Goal: Task Accomplishment & Management: Use online tool/utility

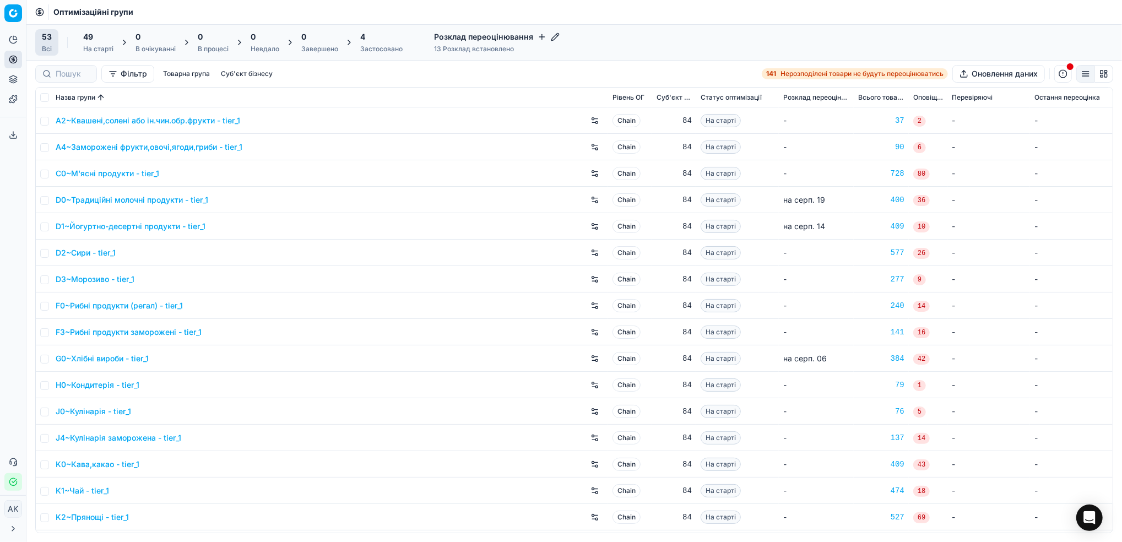
drag, startPoint x: 372, startPoint y: 48, endPoint x: 363, endPoint y: 57, distance: 12.5
click at [372, 48] on div "Застосовано" at bounding box center [381, 49] width 42 height 9
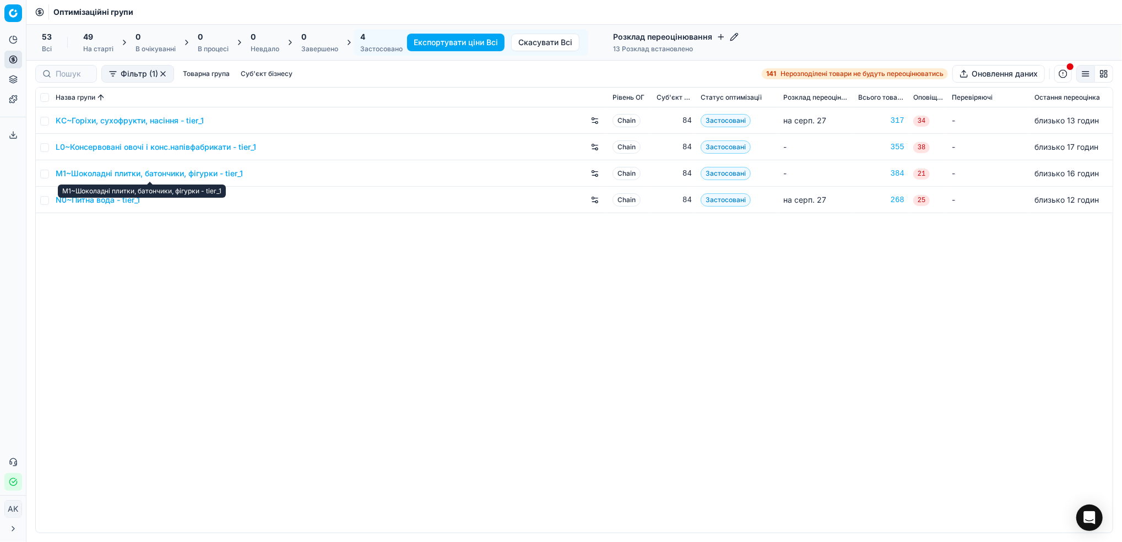
click at [119, 173] on link "M1~Шоколадні плитки, батончики, фігурки - tier_1" at bounding box center [149, 173] width 187 height 11
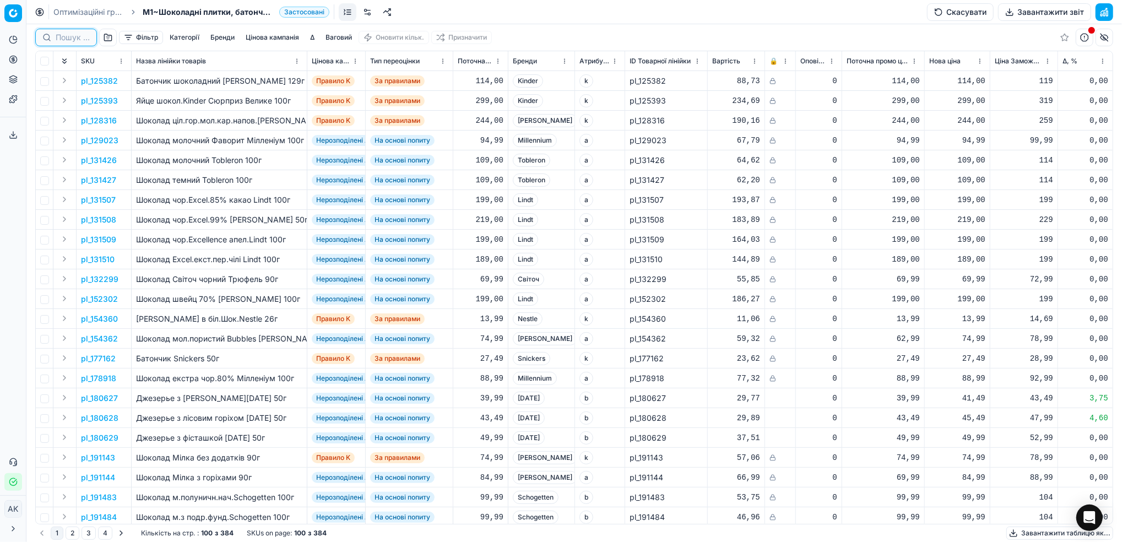
click at [67, 40] on input at bounding box center [73, 37] width 34 height 11
paste input "378037"
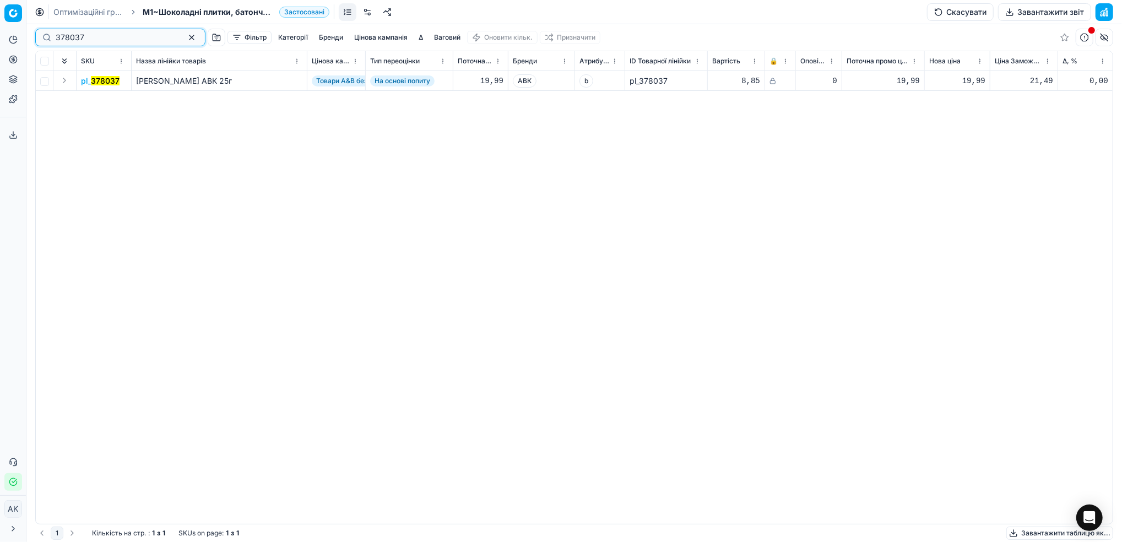
type input "378037"
click at [100, 84] on mark "378037" at bounding box center [105, 80] width 29 height 9
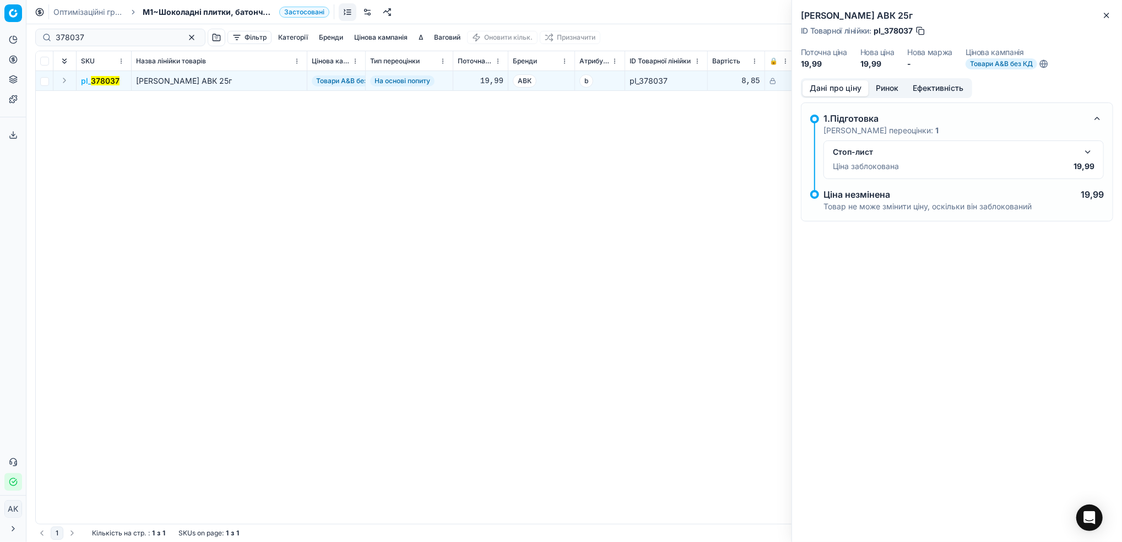
click at [1088, 154] on button "button" at bounding box center [1087, 151] width 13 height 13
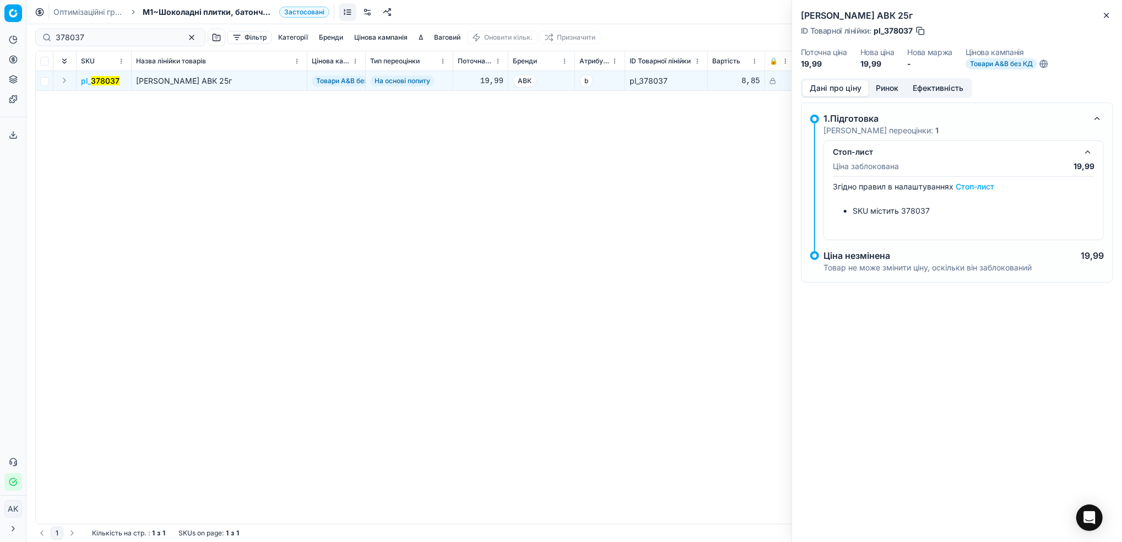
click at [1088, 154] on button "button" at bounding box center [1087, 151] width 13 height 13
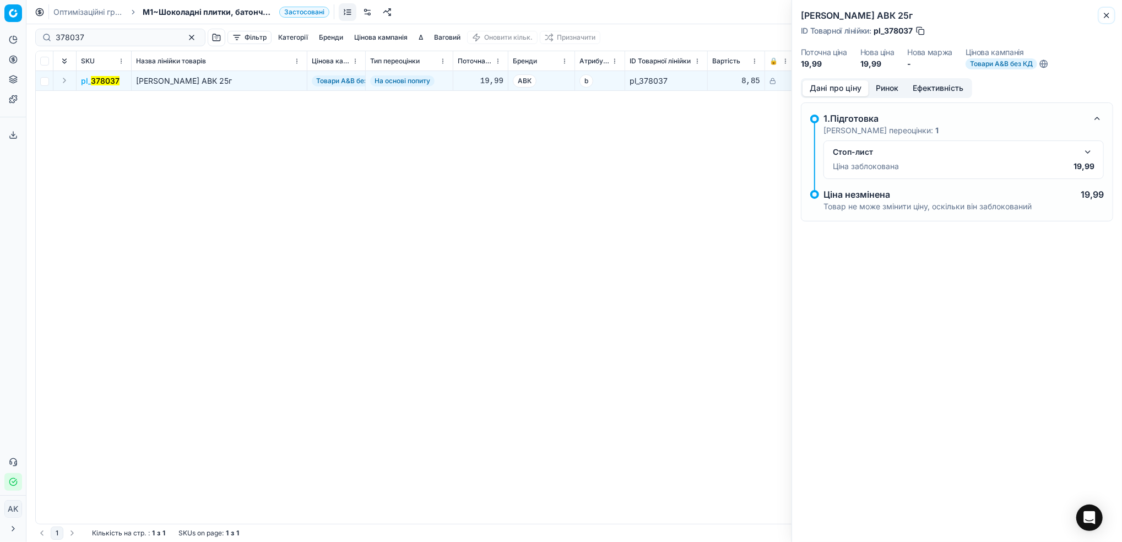
click at [1107, 13] on icon "button" at bounding box center [1106, 15] width 9 height 9
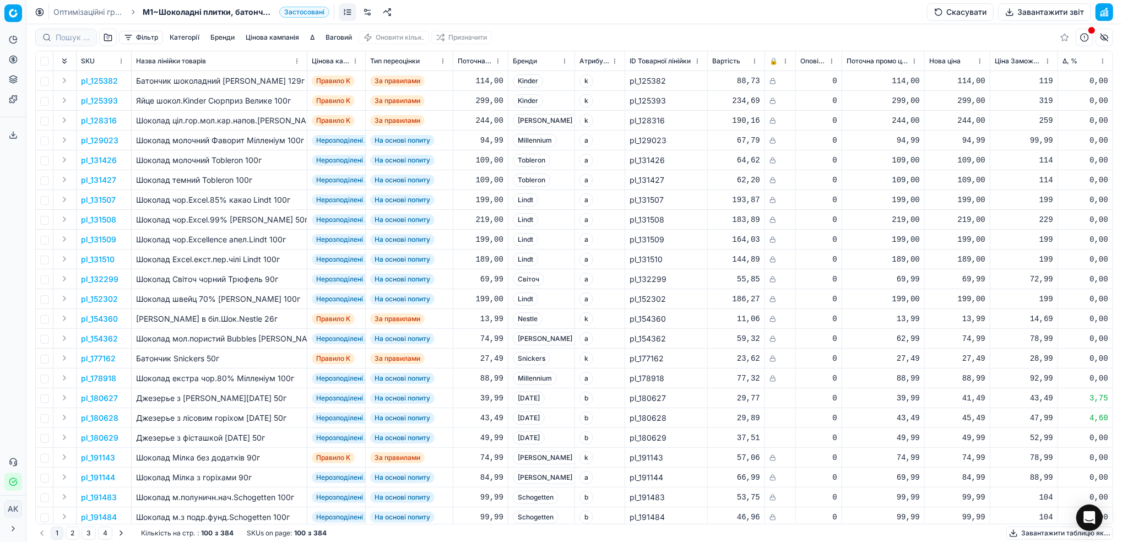
click at [68, 13] on link "Оптимізаційні групи" at bounding box center [88, 12] width 70 height 11
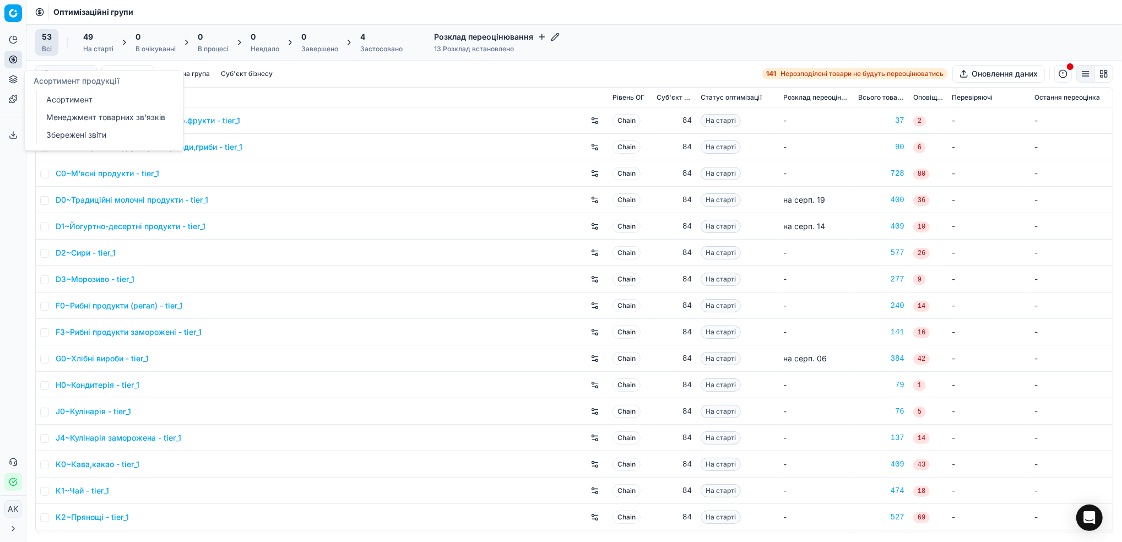
click at [17, 79] on icon at bounding box center [12, 80] width 7 height 2
click at [74, 99] on link "Асортимент" at bounding box center [106, 99] width 128 height 15
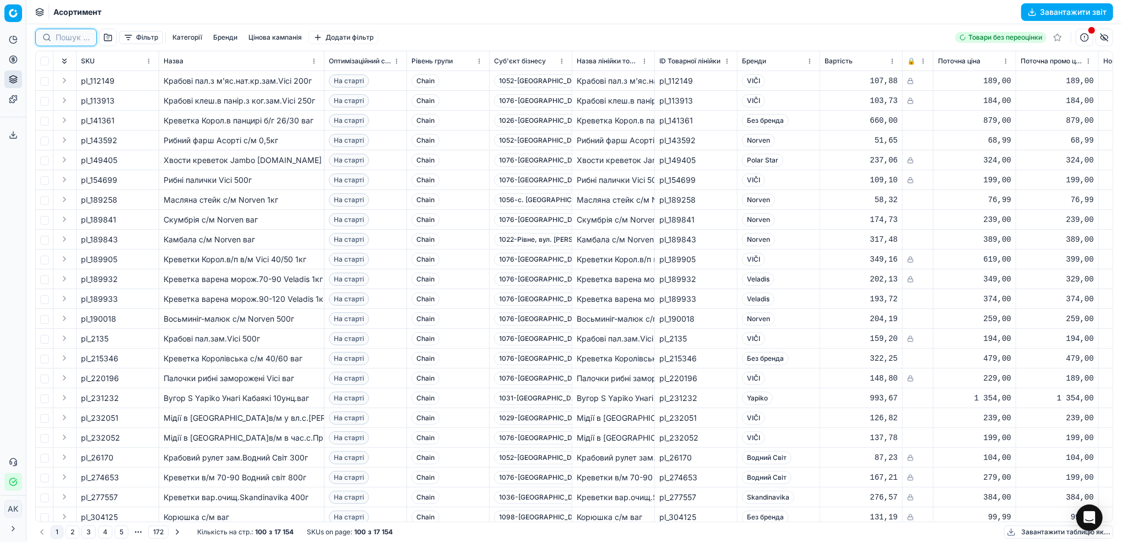
click at [64, 34] on input at bounding box center [73, 37] width 34 height 11
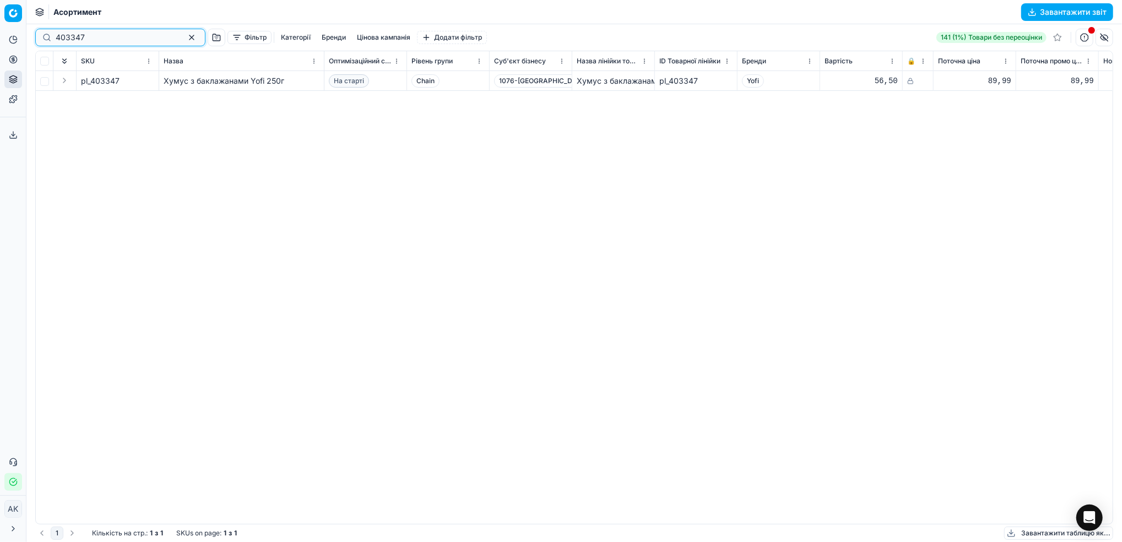
type input "403347"
click at [66, 83] on button "Expand" at bounding box center [64, 80] width 13 height 13
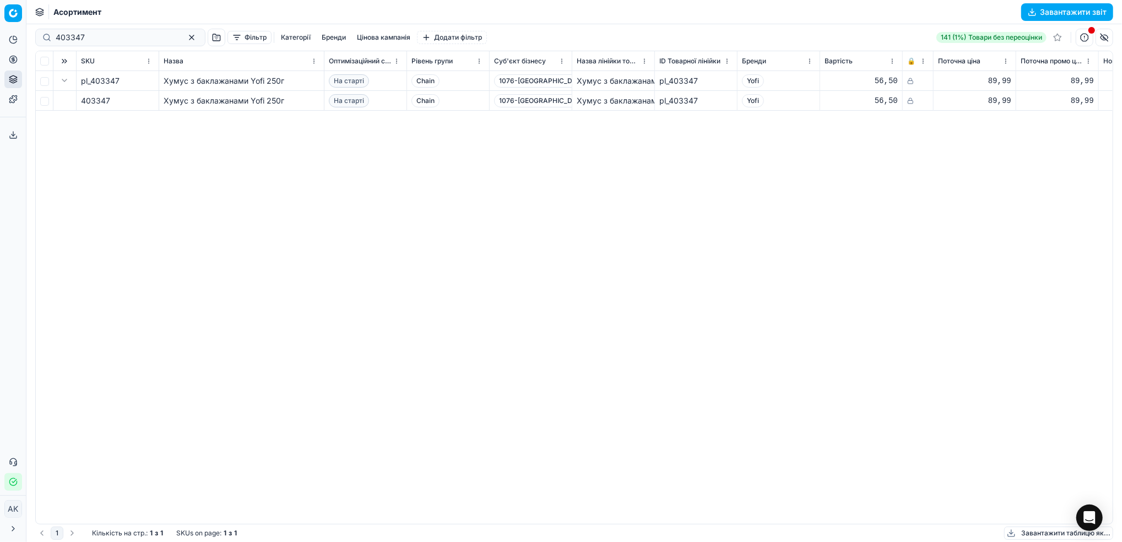
click at [202, 106] on td "Хумус з баклажанами Yofi 250г" at bounding box center [241, 101] width 165 height 20
click at [912, 102] on icon at bounding box center [910, 100] width 7 height 7
click at [907, 81] on icon at bounding box center [910, 81] width 7 height 7
click at [915, 82] on div at bounding box center [917, 81] width 21 height 7
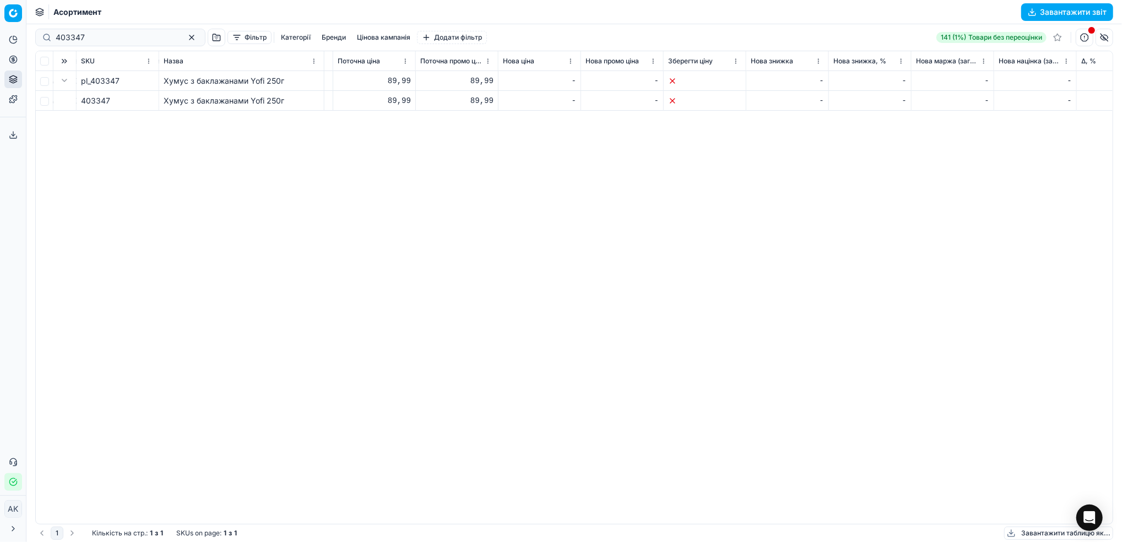
scroll to position [0, 459]
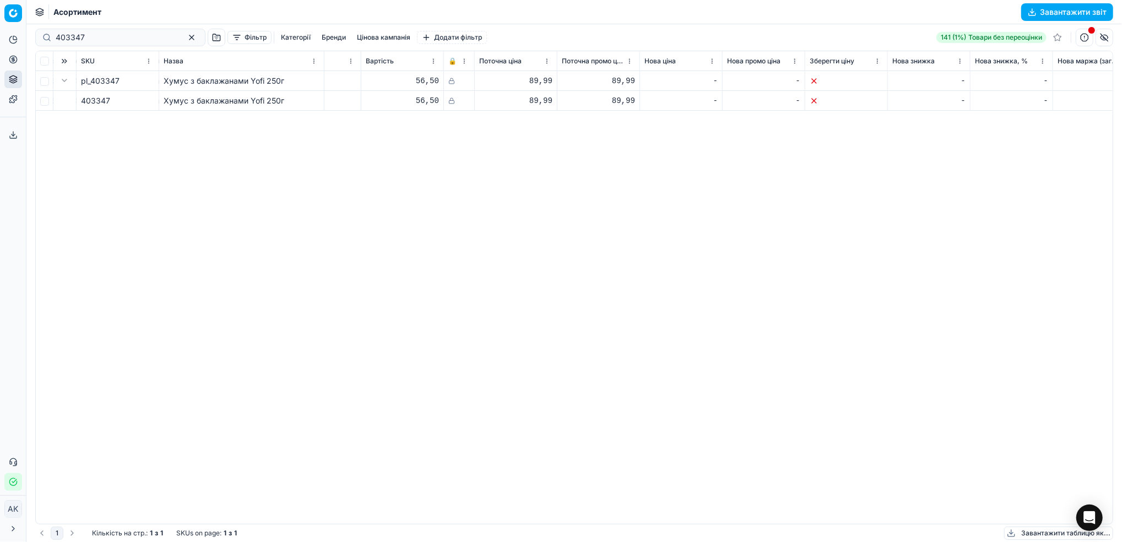
click at [455, 82] on div at bounding box center [458, 81] width 21 height 7
click at [216, 80] on div "Хумус з баклажанами Yofi 250г" at bounding box center [242, 80] width 156 height 11
click at [442, 88] on td "56,50" at bounding box center [402, 81] width 83 height 20
click at [185, 40] on button "button" at bounding box center [191, 37] width 13 height 13
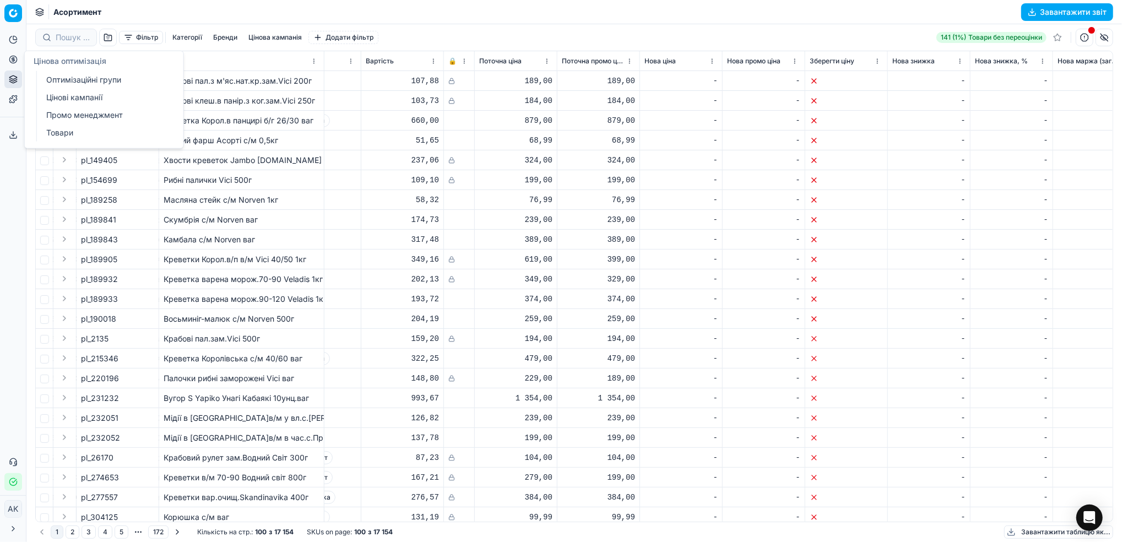
click at [12, 62] on icon at bounding box center [13, 59] width 9 height 9
click at [59, 73] on link "Оптимізаційні групи" at bounding box center [106, 79] width 128 height 15
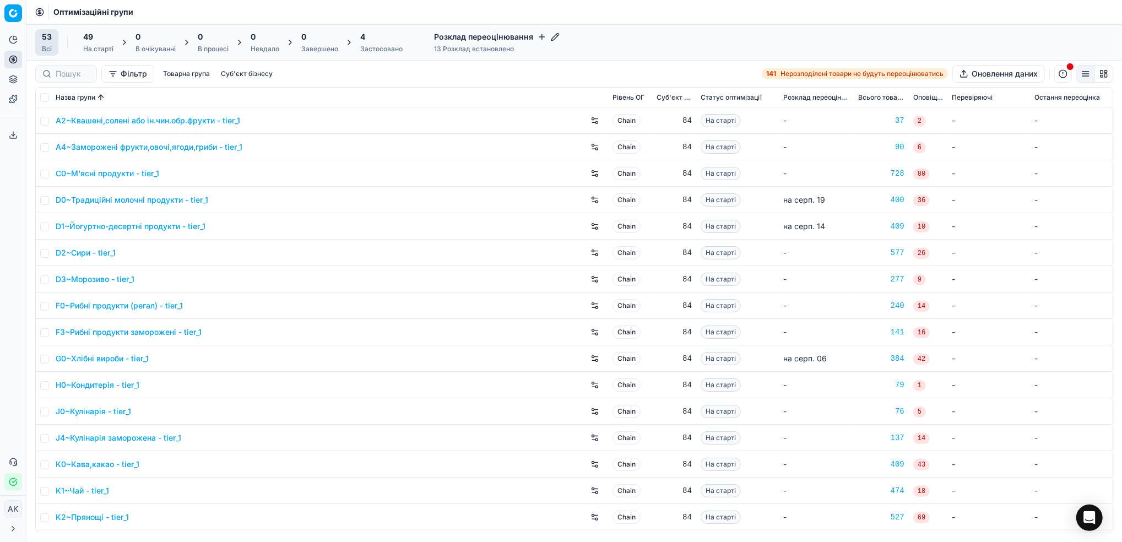
click at [382, 44] on div "4 Застосовано" at bounding box center [381, 42] width 42 height 22
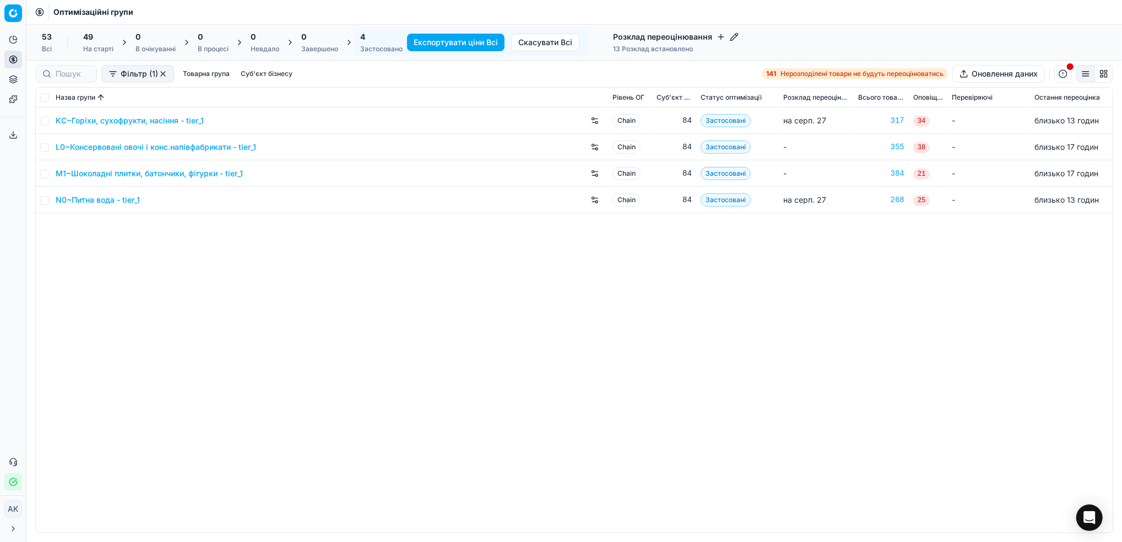
click at [137, 175] on link "M1~Шоколадні плитки, батончики, фігурки - tier_1" at bounding box center [149, 173] width 187 height 11
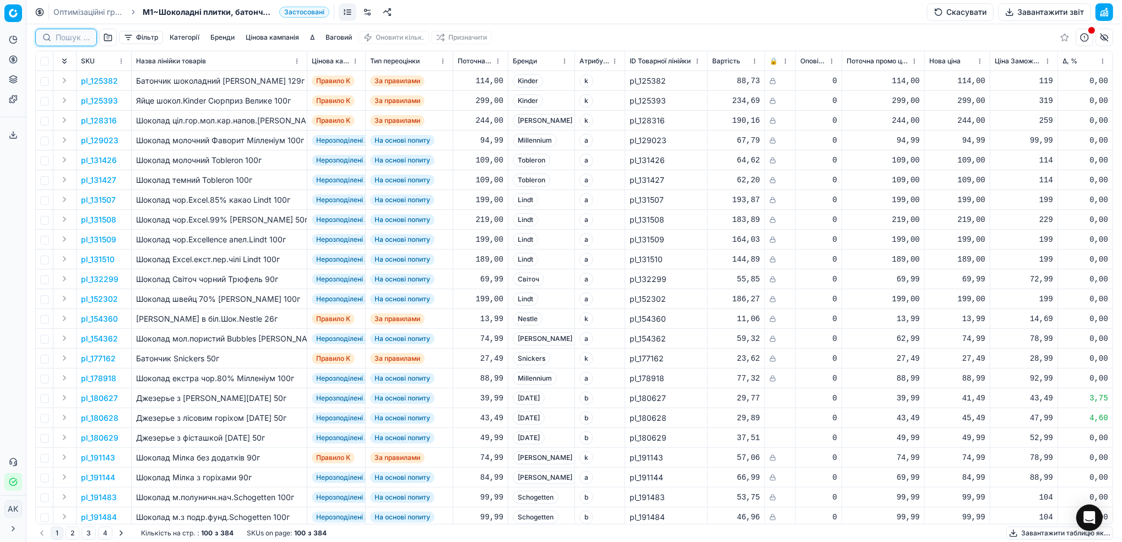
click at [62, 38] on input at bounding box center [73, 37] width 34 height 11
paste input "314859"
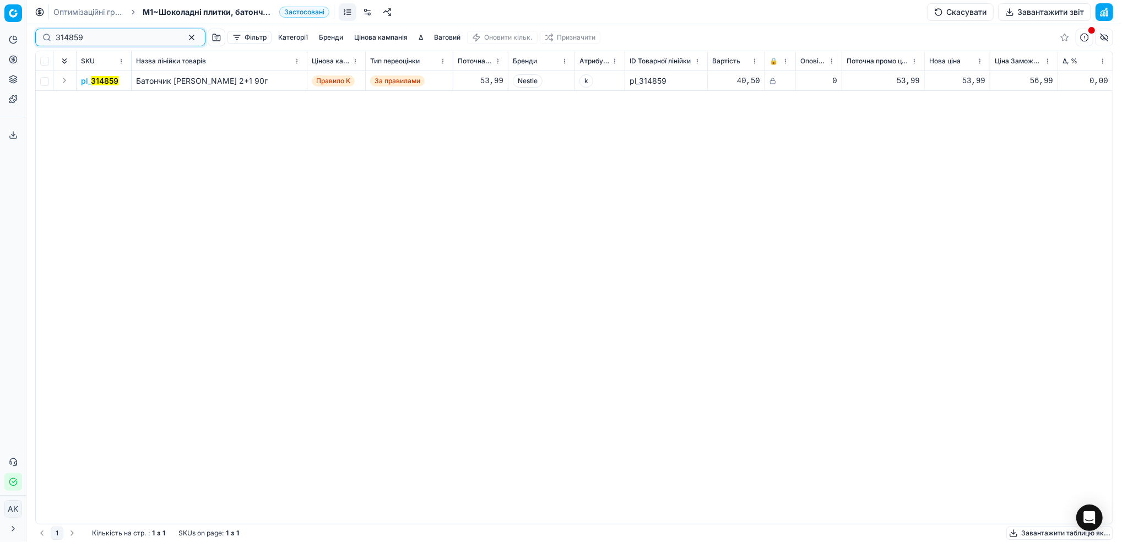
type input "314859"
click at [102, 77] on mark "314859" at bounding box center [105, 80] width 28 height 9
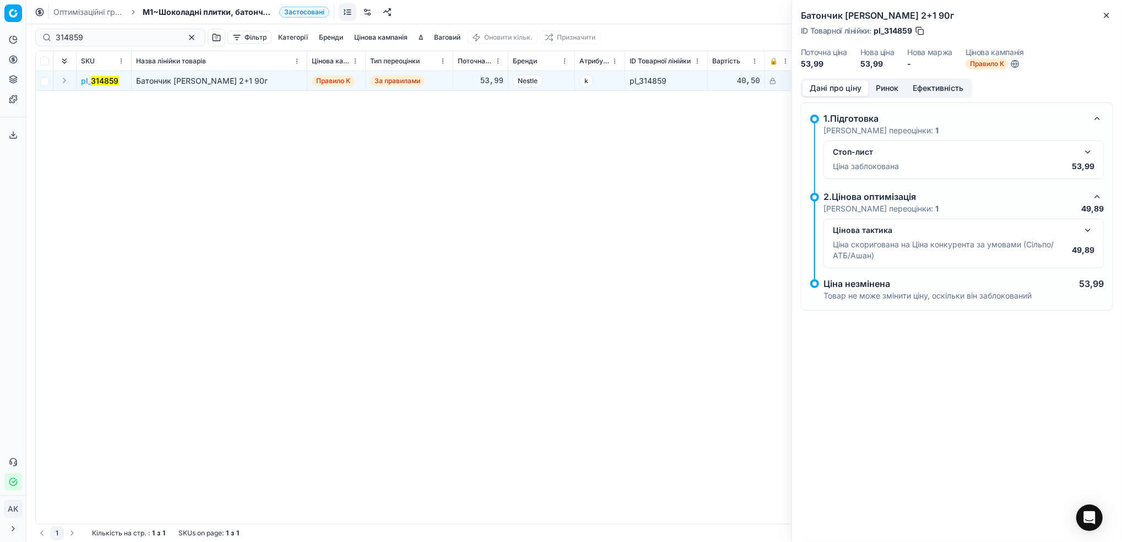
click at [1090, 155] on button "button" at bounding box center [1087, 151] width 13 height 13
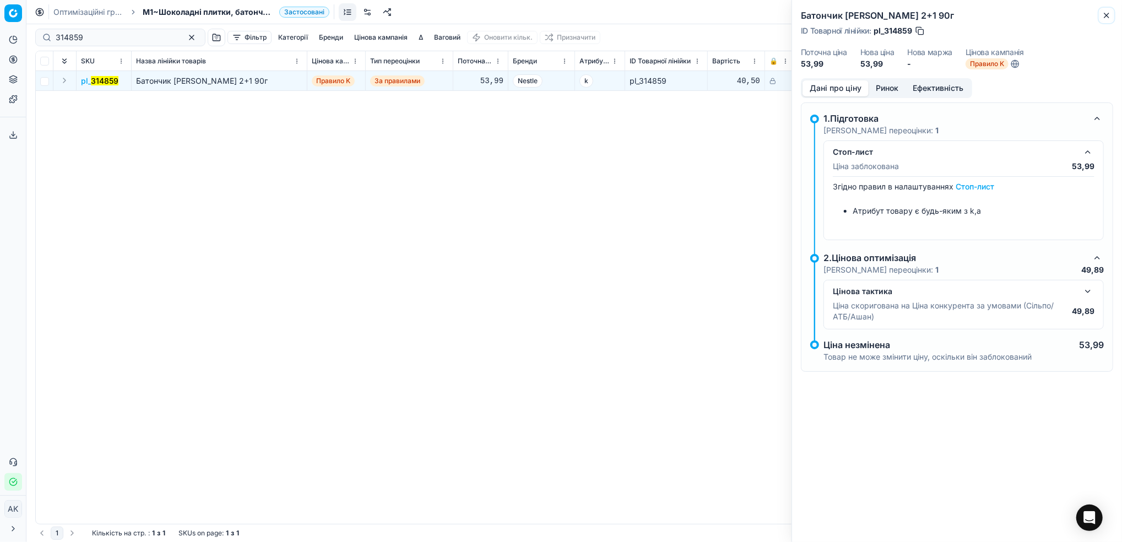
click at [1108, 18] on icon "button" at bounding box center [1106, 15] width 9 height 9
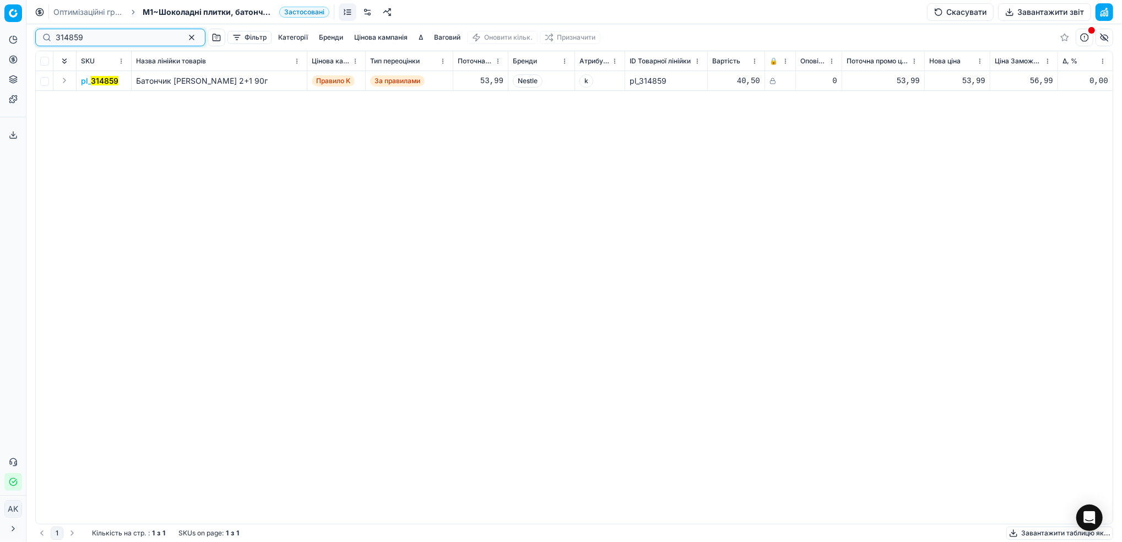
click at [185, 40] on button "button" at bounding box center [191, 37] width 13 height 13
click at [72, 30] on div at bounding box center [66, 38] width 62 height 18
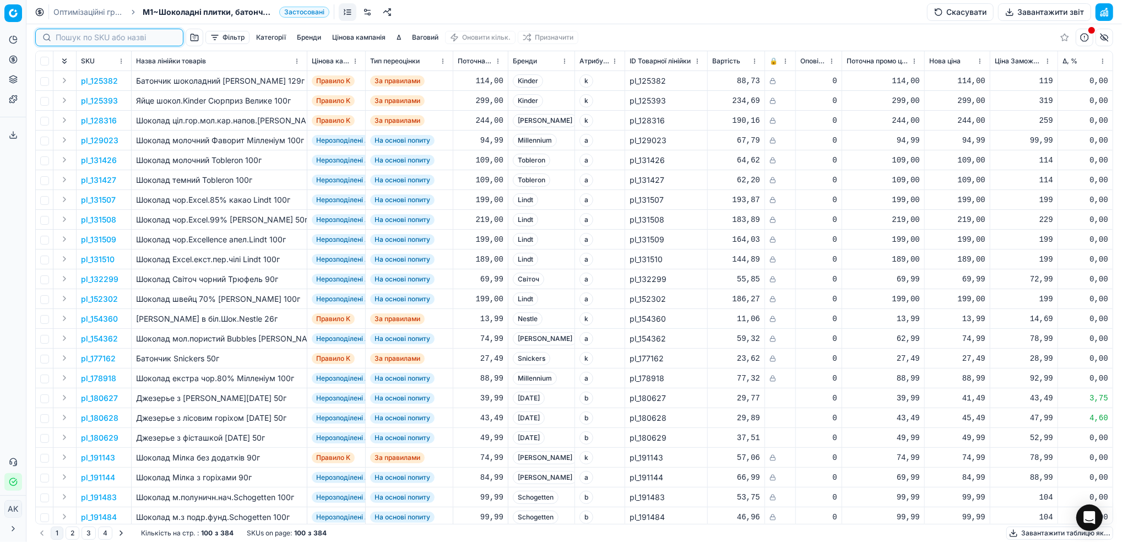
paste input "378037"
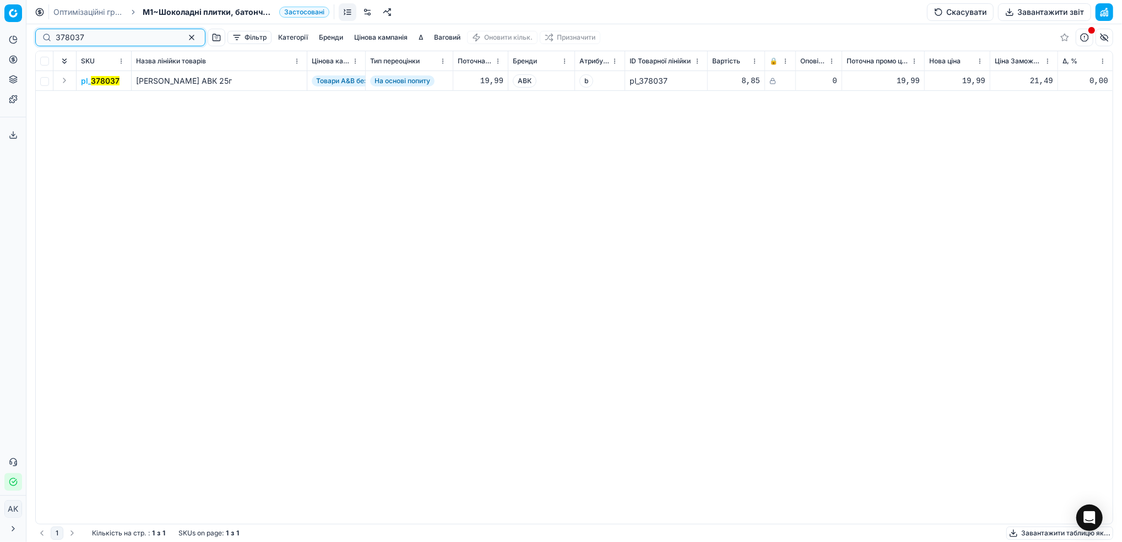
type input "378037"
click at [106, 79] on mark "378037" at bounding box center [105, 80] width 29 height 9
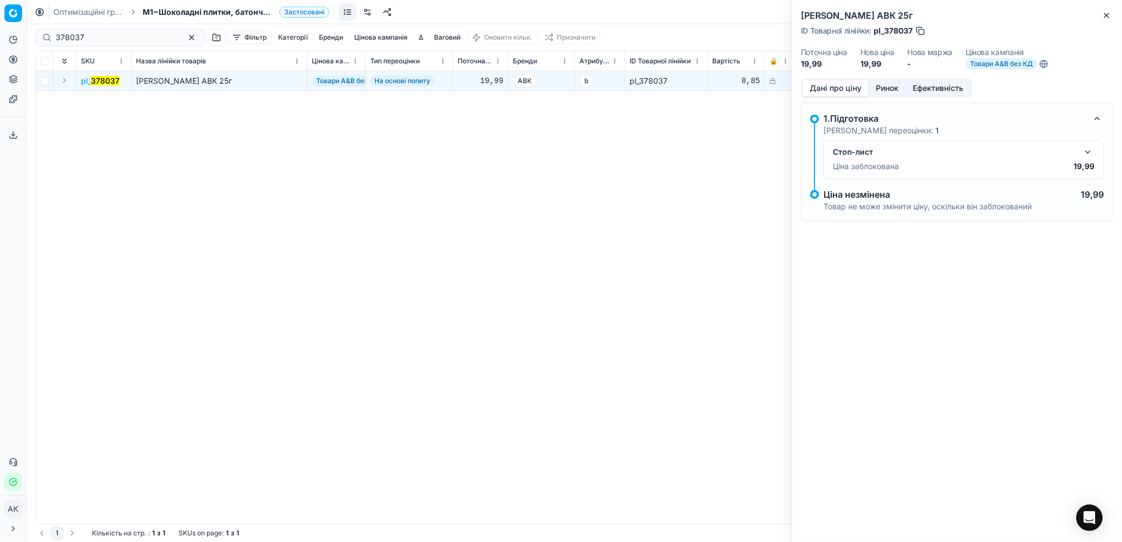
click at [1086, 155] on button "button" at bounding box center [1087, 151] width 13 height 13
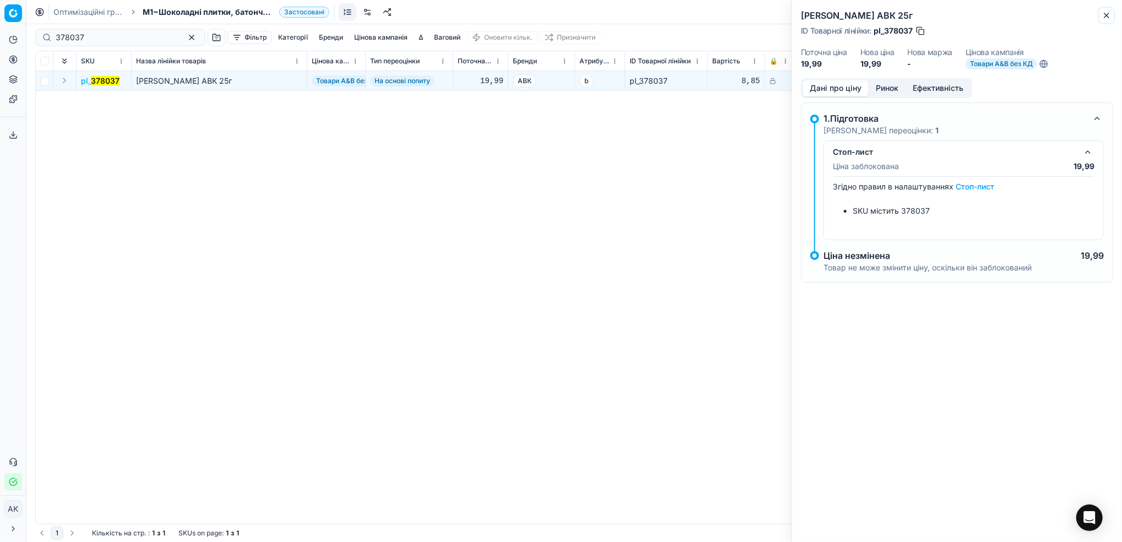
click at [1105, 20] on button "Close" at bounding box center [1106, 15] width 13 height 13
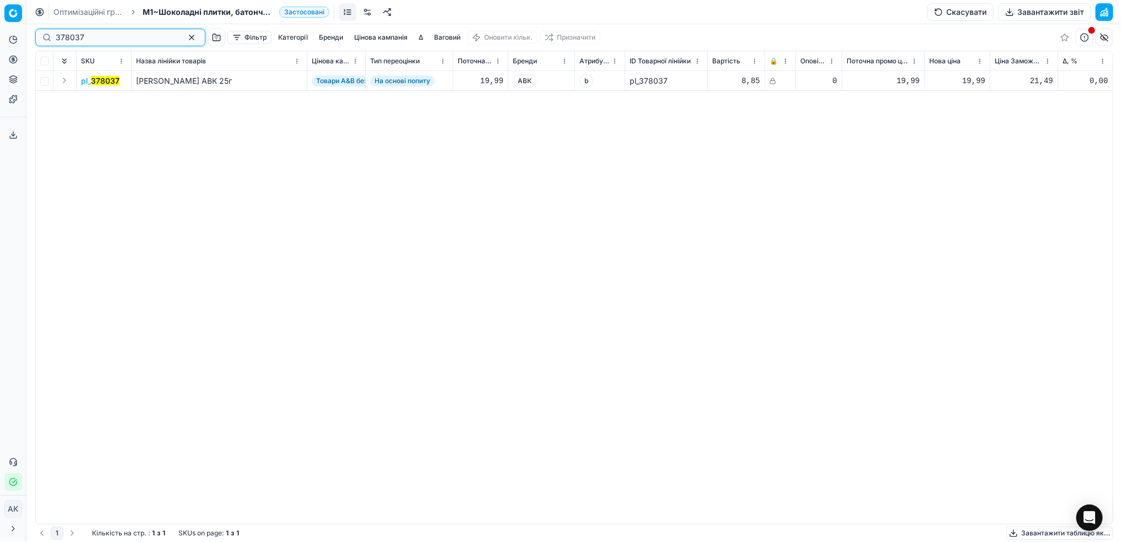
click at [185, 36] on button "button" at bounding box center [191, 37] width 13 height 13
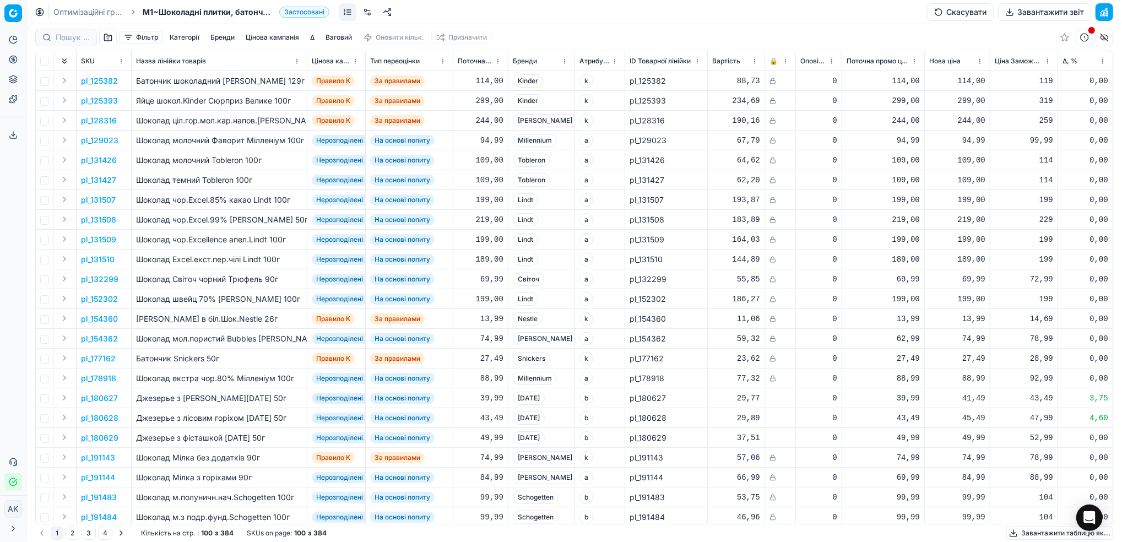
click at [85, 13] on link "Оптимізаційні групи" at bounding box center [88, 12] width 70 height 11
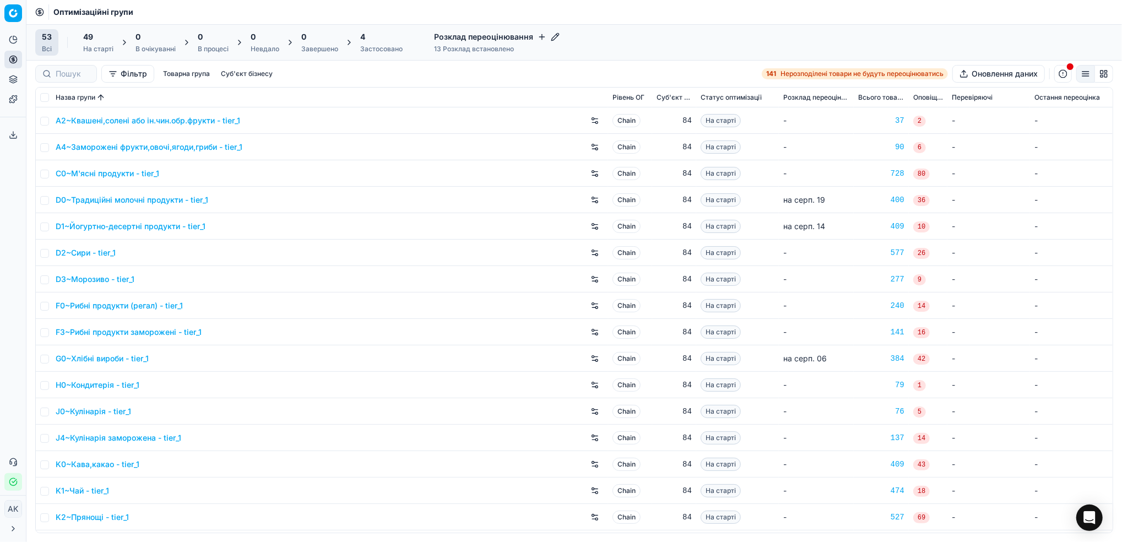
click at [379, 45] on div "Застосовано" at bounding box center [381, 49] width 42 height 9
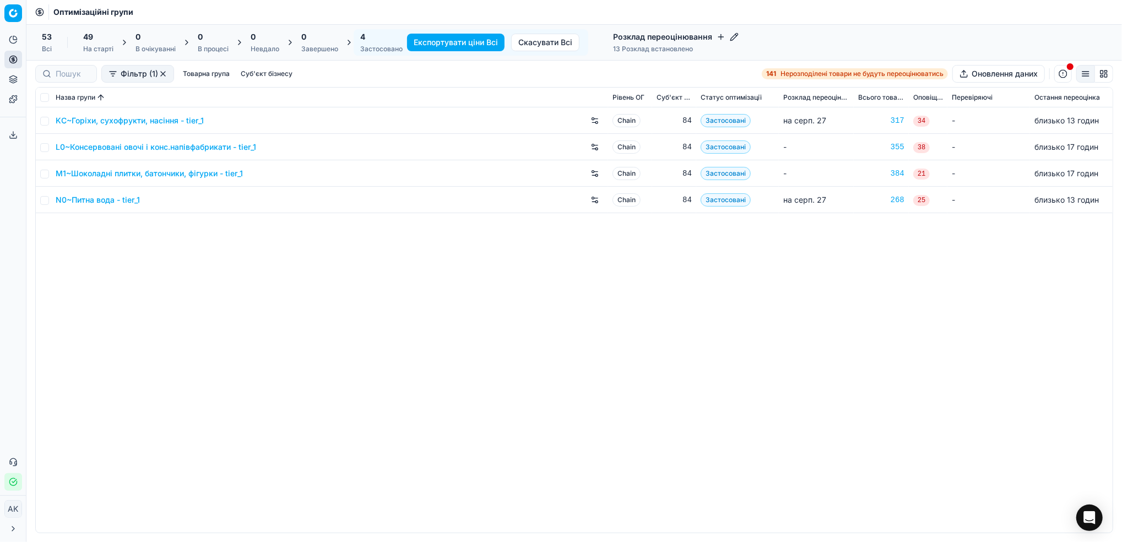
click at [127, 116] on link "KC~Горіхи, сухофрукти, насіння - tier_1" at bounding box center [130, 120] width 148 height 11
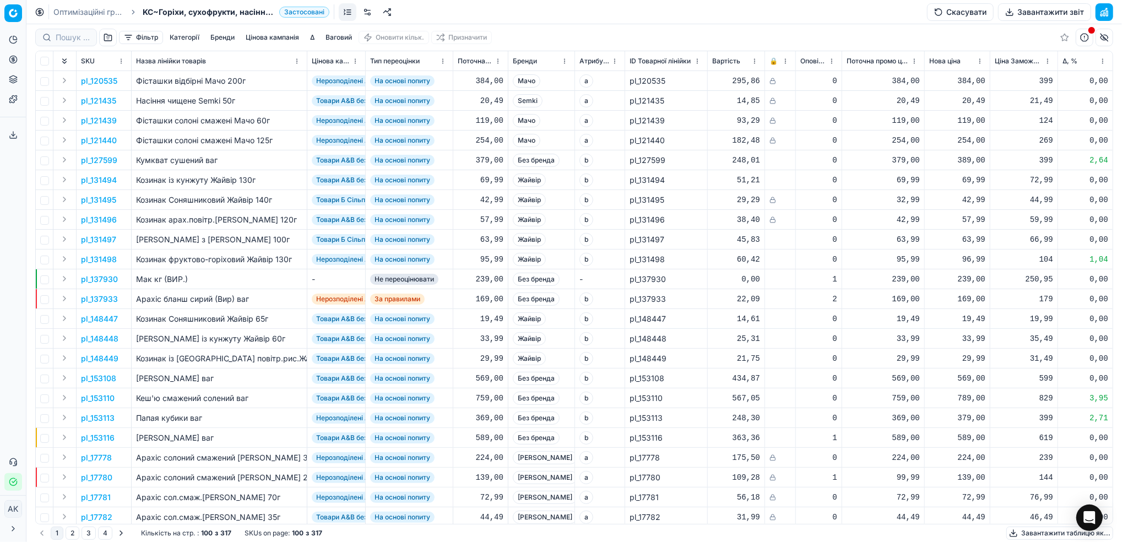
click at [149, 40] on button "Фільтр" at bounding box center [141, 37] width 44 height 13
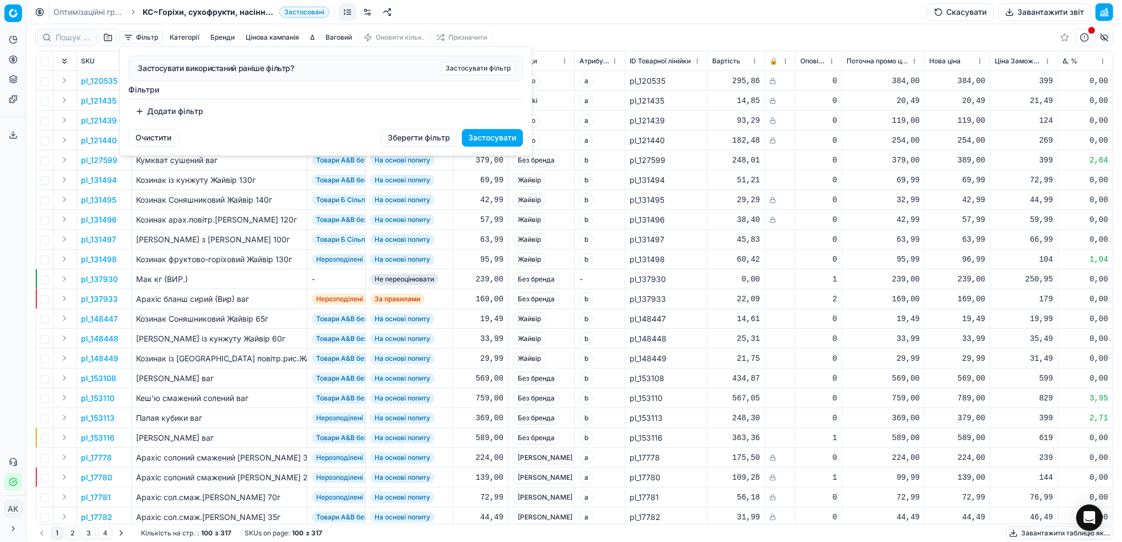
click at [172, 116] on button "Додати фільтр" at bounding box center [169, 111] width 81 height 18
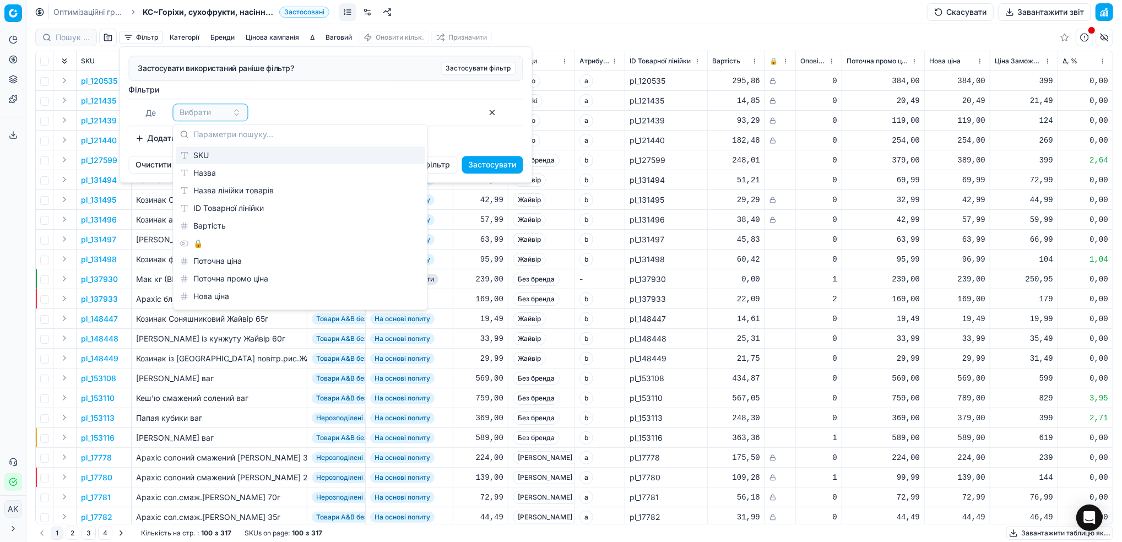
click at [200, 159] on div "SKU" at bounding box center [300, 155] width 249 height 18
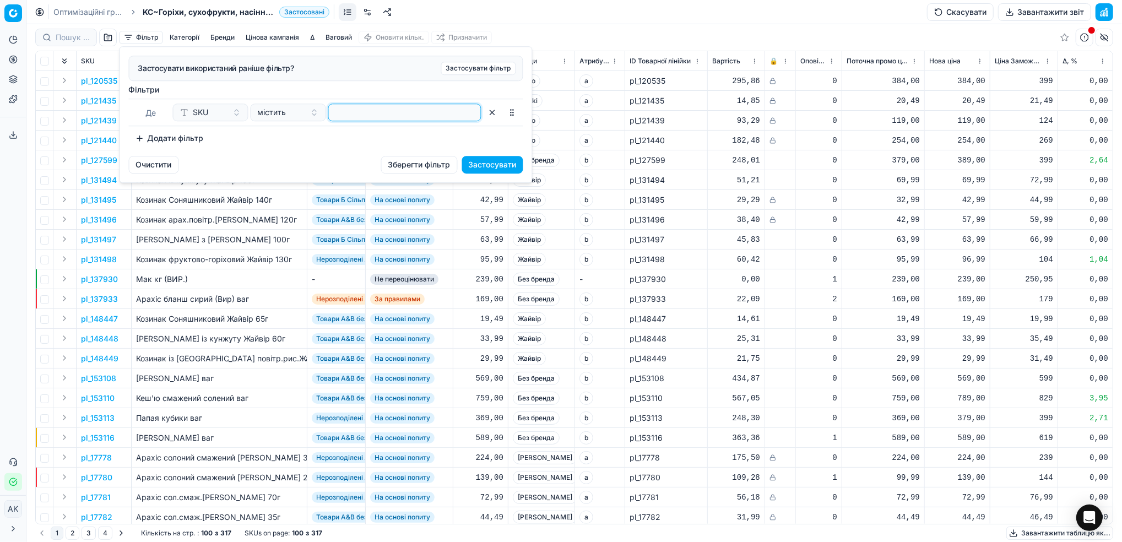
click at [382, 116] on input at bounding box center [404, 112] width 143 height 17
click at [498, 168] on button "Застосувати" at bounding box center [492, 165] width 61 height 18
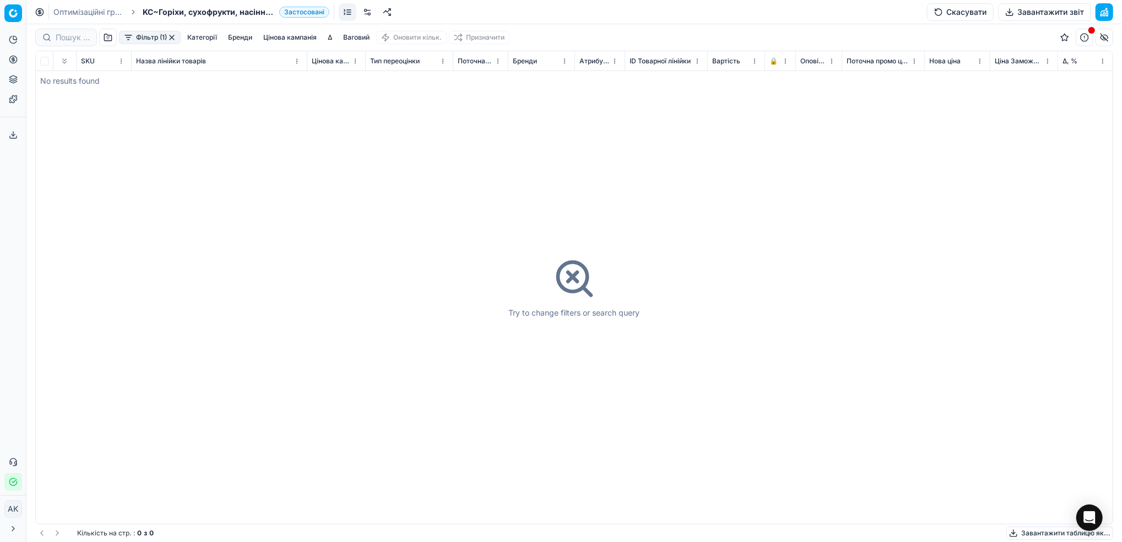
click at [173, 40] on button "button" at bounding box center [171, 37] width 9 height 9
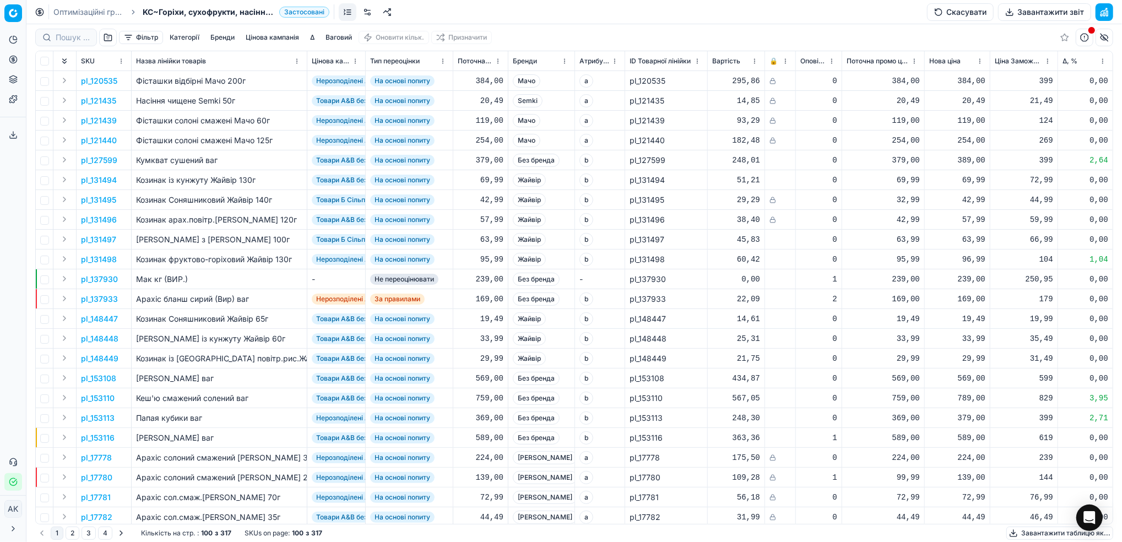
click at [90, 15] on link "Оптимізаційні групи" at bounding box center [88, 12] width 70 height 11
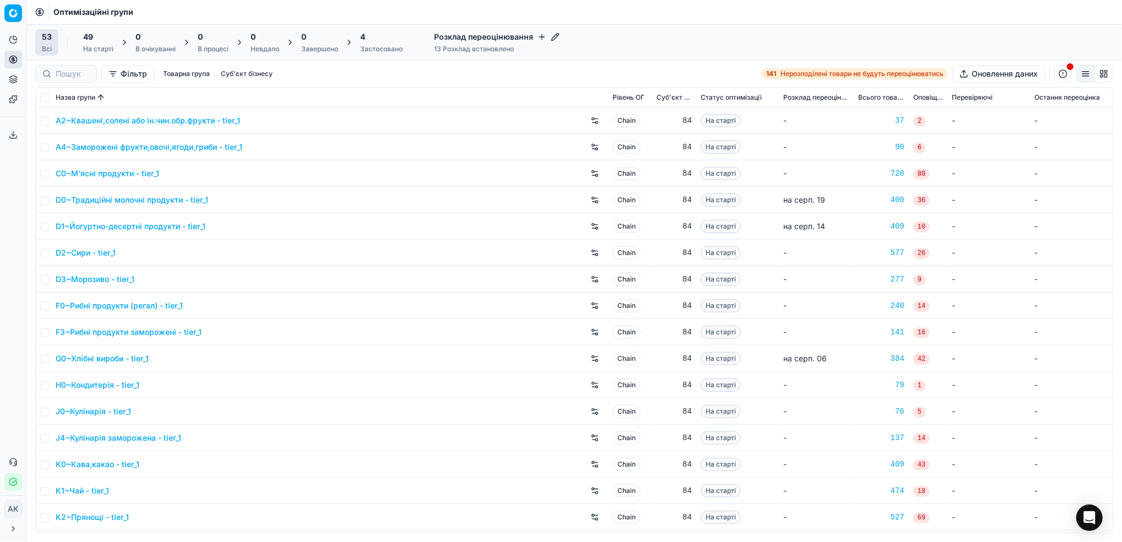
click at [385, 48] on div "Застосовано" at bounding box center [381, 49] width 42 height 9
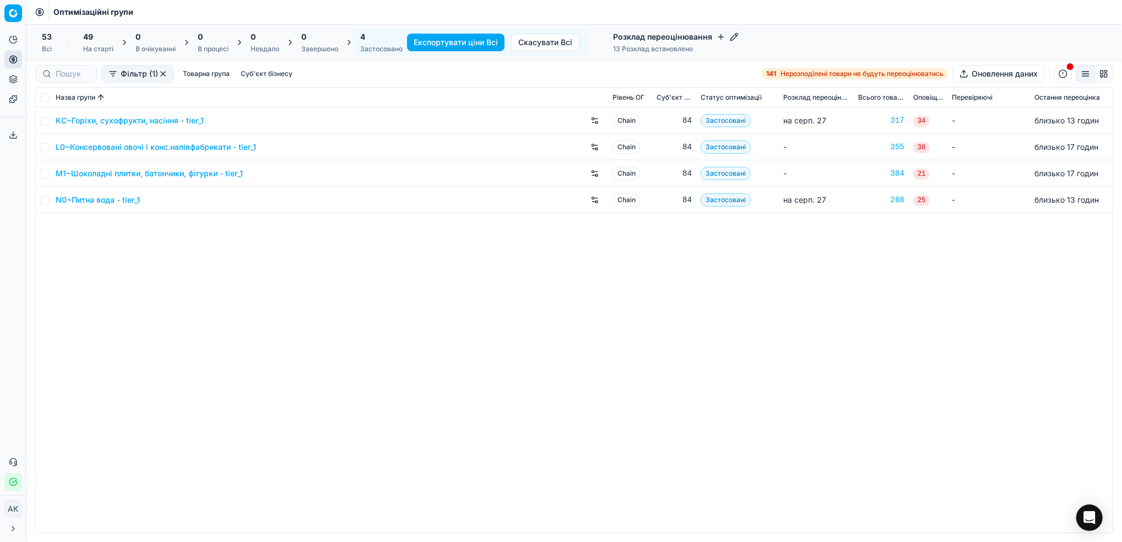
click at [102, 204] on link "N0~Питна вода - tier_1" at bounding box center [98, 199] width 84 height 11
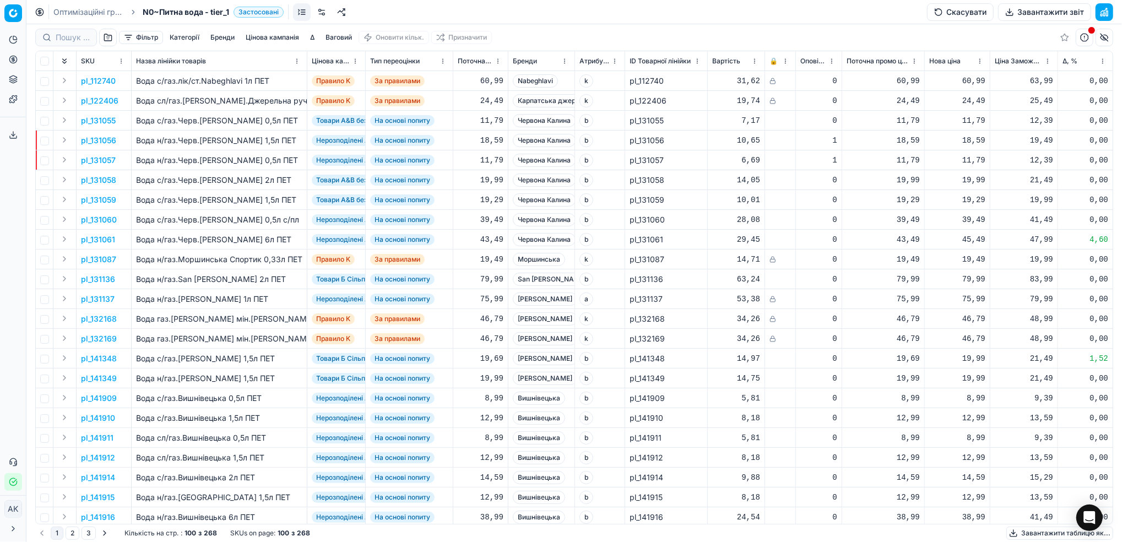
click at [135, 40] on button "Фільтр" at bounding box center [141, 37] width 44 height 13
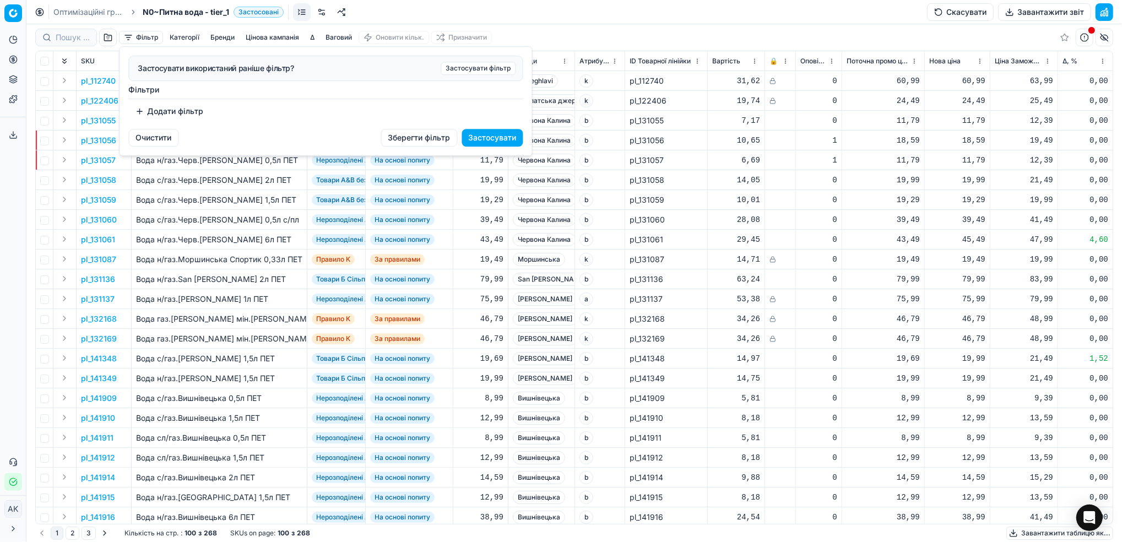
click at [156, 113] on button "Додати фільтр" at bounding box center [169, 111] width 81 height 18
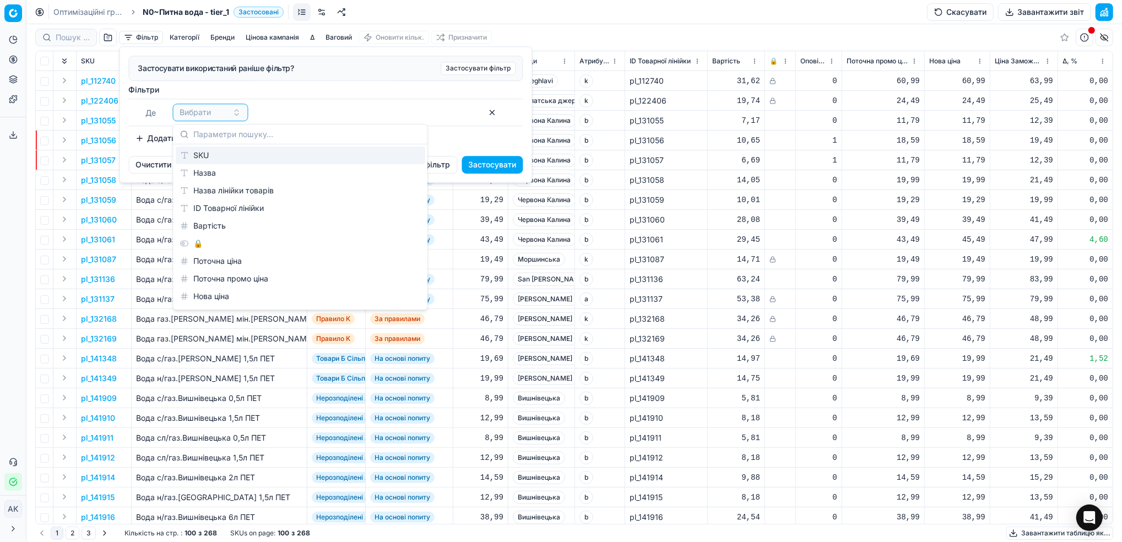
click at [194, 155] on div "SKU" at bounding box center [300, 155] width 249 height 18
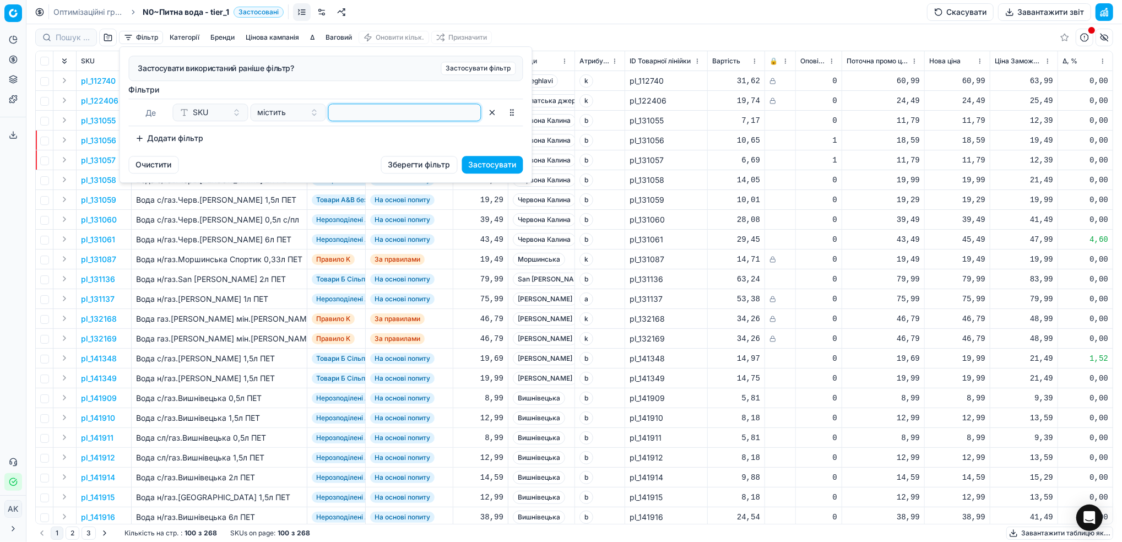
click at [375, 119] on input at bounding box center [404, 112] width 143 height 17
click at [497, 164] on button "Застосувати" at bounding box center [492, 165] width 61 height 18
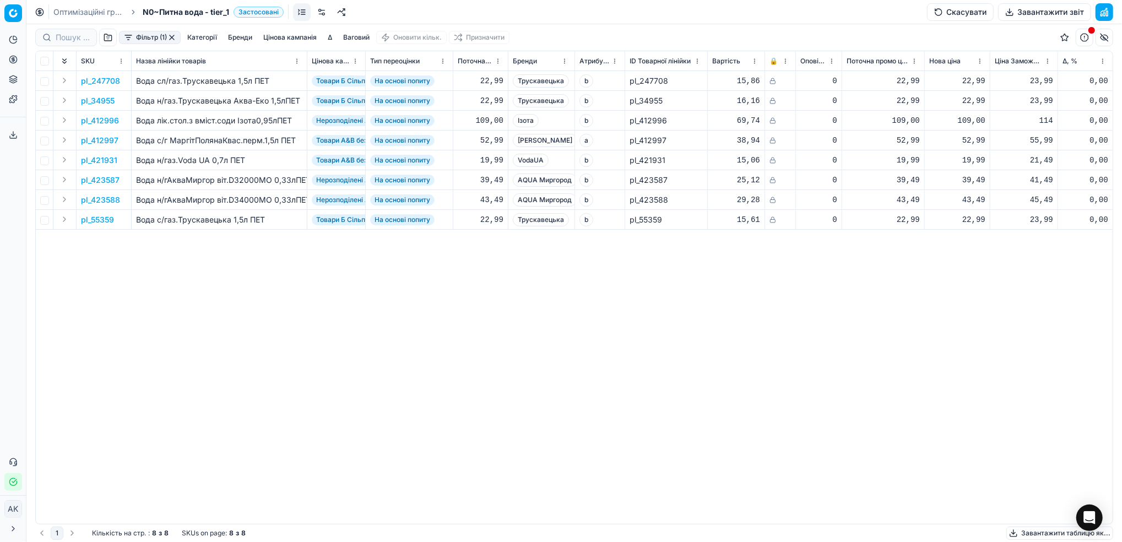
click at [103, 123] on p "pl_412996" at bounding box center [100, 120] width 38 height 11
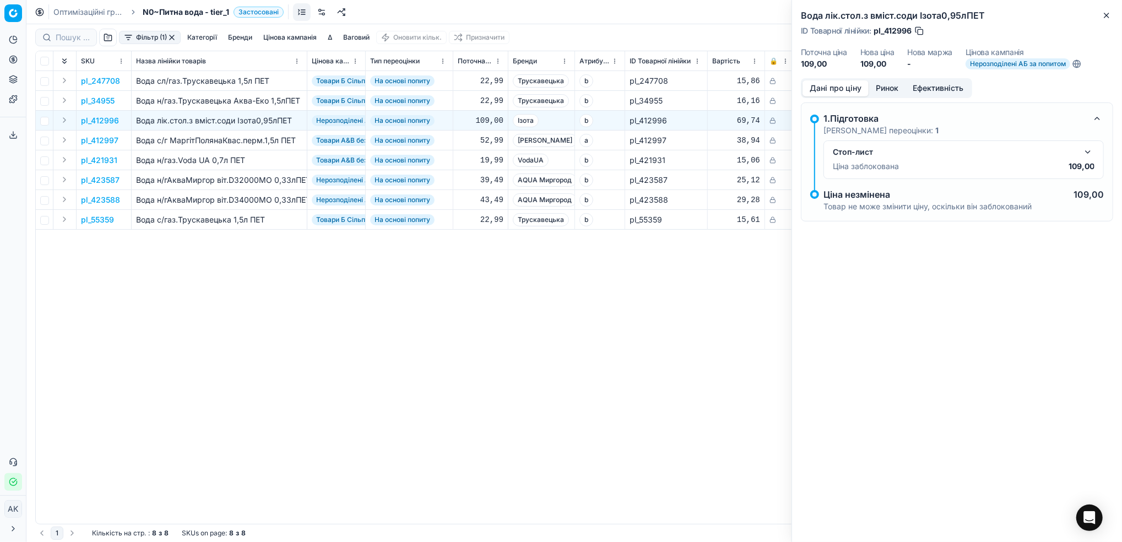
click at [1086, 150] on button "button" at bounding box center [1087, 151] width 13 height 13
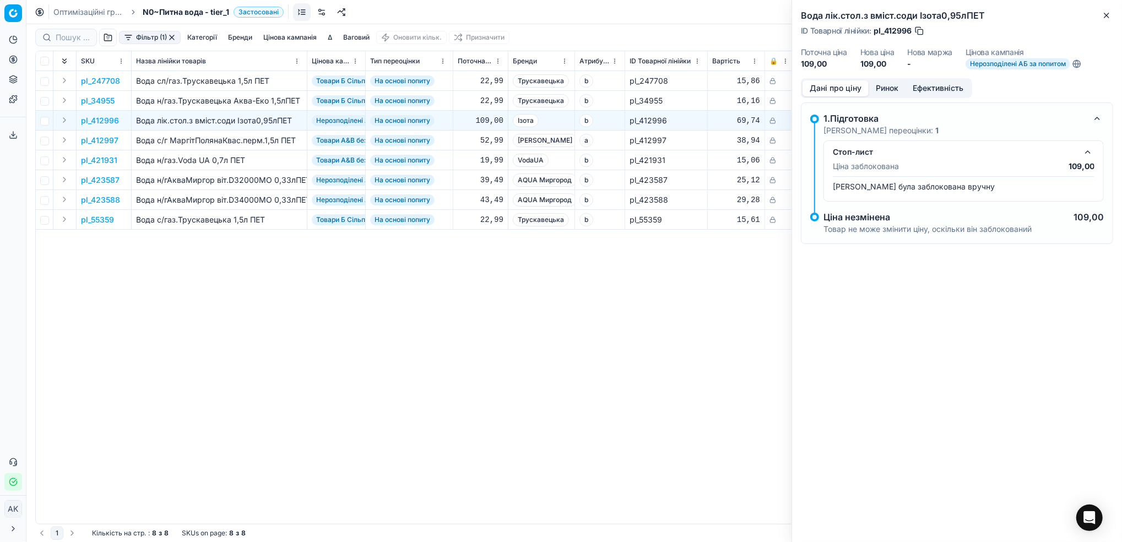
click at [104, 102] on p "pl_34955" at bounding box center [98, 100] width 34 height 11
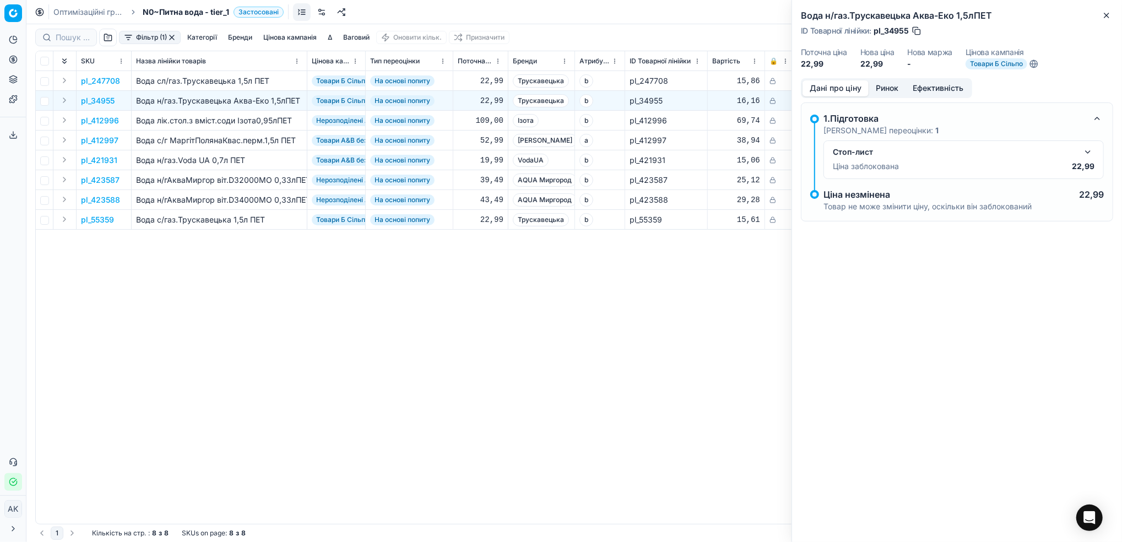
click at [1092, 154] on button "button" at bounding box center [1087, 151] width 13 height 13
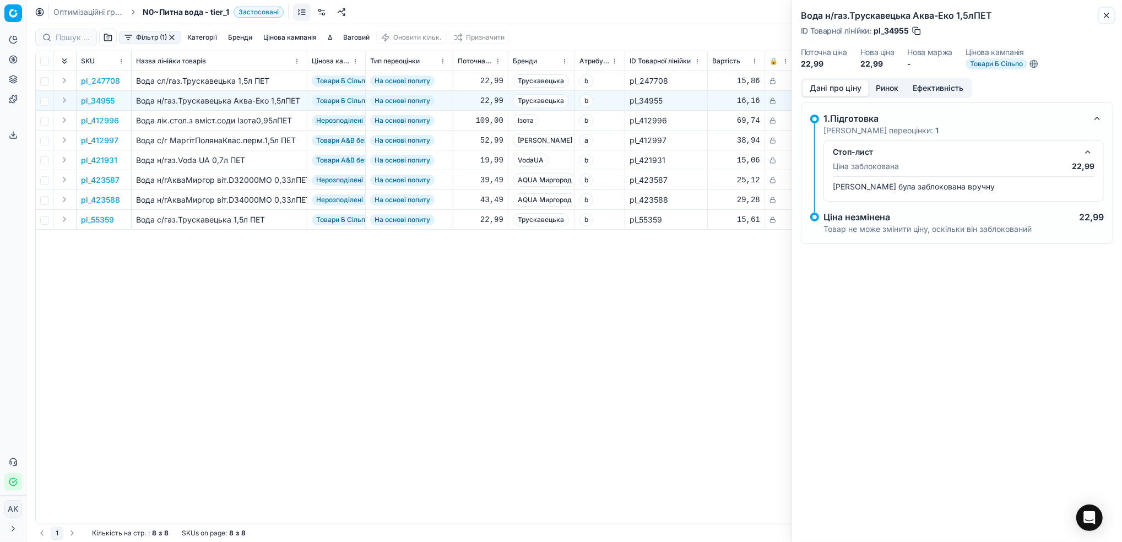
click at [1105, 11] on icon "button" at bounding box center [1106, 15] width 9 height 9
